Goal: Find specific page/section: Find specific page/section

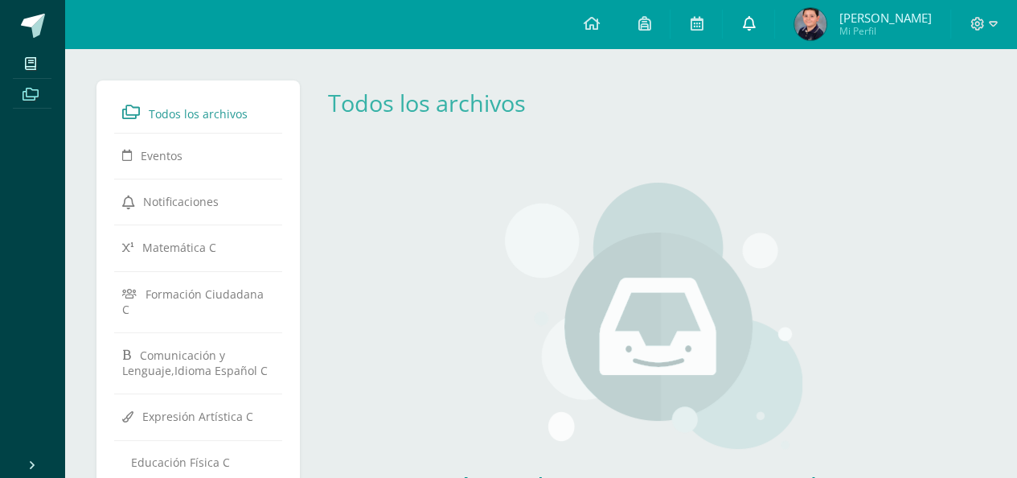
click at [744, 25] on icon at bounding box center [748, 23] width 13 height 14
click at [431, 278] on div "Aún no hay recursos agregados a esta categoría. Podrás ver todos los recursos c…" at bounding box center [653, 388] width 474 height 476
click at [743, 27] on icon at bounding box center [748, 23] width 13 height 14
click at [743, 27] on body "Mis cursos Archivos Cerrar panel Comunicación y Lenguaje,Idioma Español Tercero…" at bounding box center [508, 394] width 1017 height 788
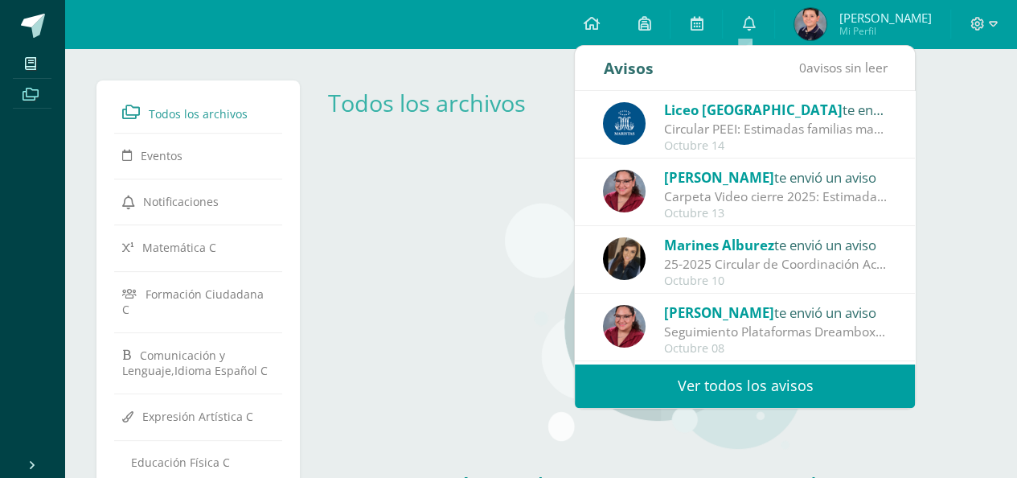
click at [637, 123] on img at bounding box center [624, 123] width 43 height 43
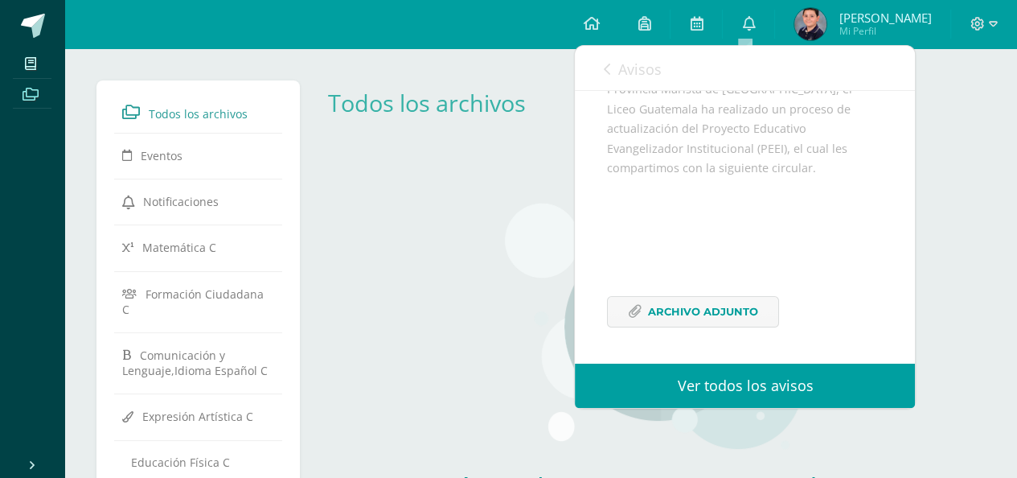
scroll to position [238, 0]
click at [635, 314] on icon at bounding box center [635, 312] width 14 height 14
click at [502, 318] on div "Aún no hay recursos agregados a esta categoría. Podrás ver todos los recursos c…" at bounding box center [653, 388] width 474 height 476
